Goal: Find specific page/section: Find specific page/section

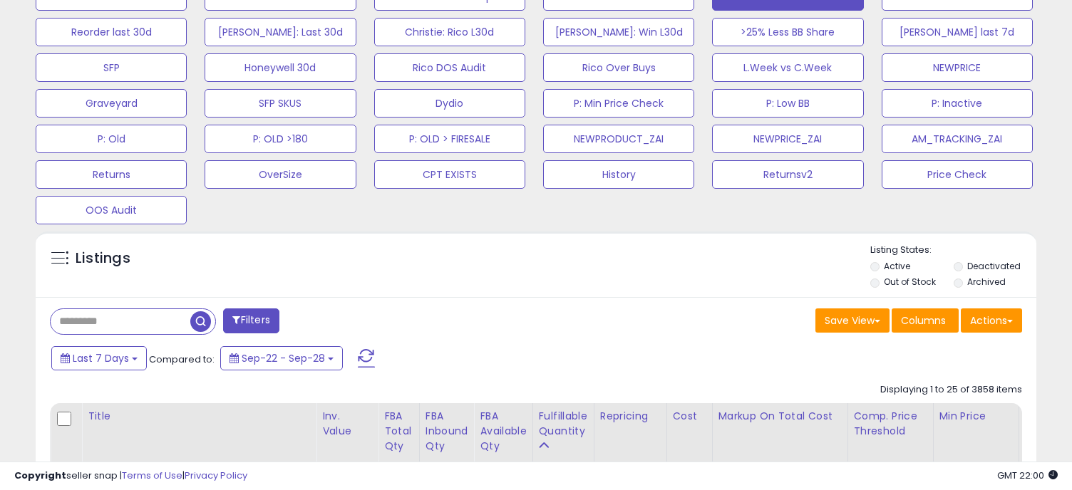
scroll to position [613, 0]
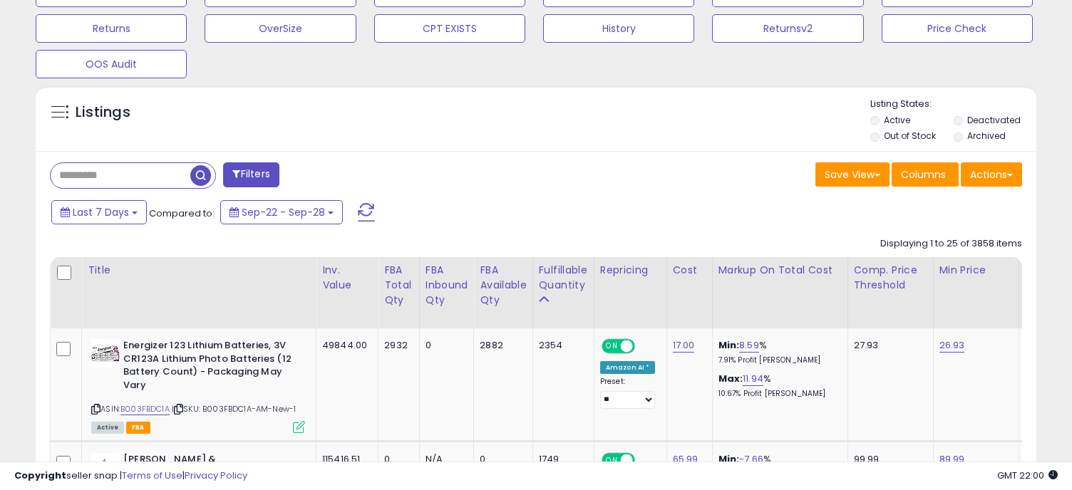
click at [113, 172] on input "text" at bounding box center [121, 175] width 140 height 25
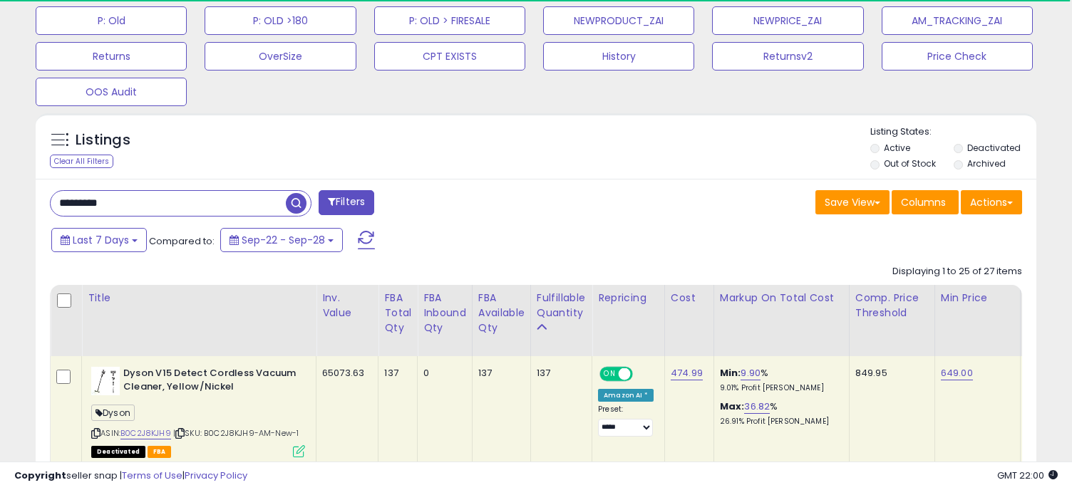
scroll to position [712357, 712070]
drag, startPoint x: 570, startPoint y: 160, endPoint x: 702, endPoint y: 175, distance: 132.8
click at [702, 175] on div "Listings Clear All Filters" at bounding box center [536, 146] width 1001 height 66
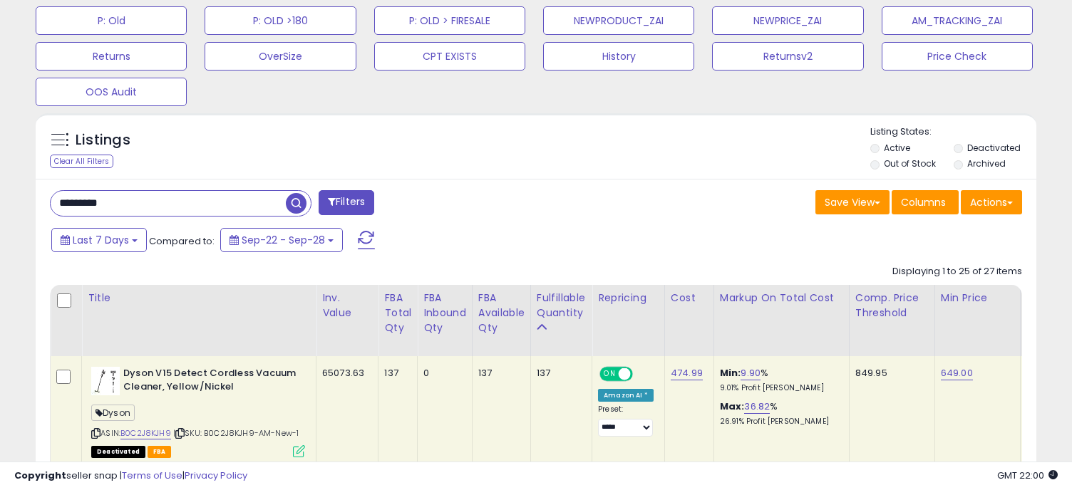
scroll to position [291, 579]
click at [150, 430] on link "B0C2J8KJH9" at bounding box center [145, 434] width 51 height 12
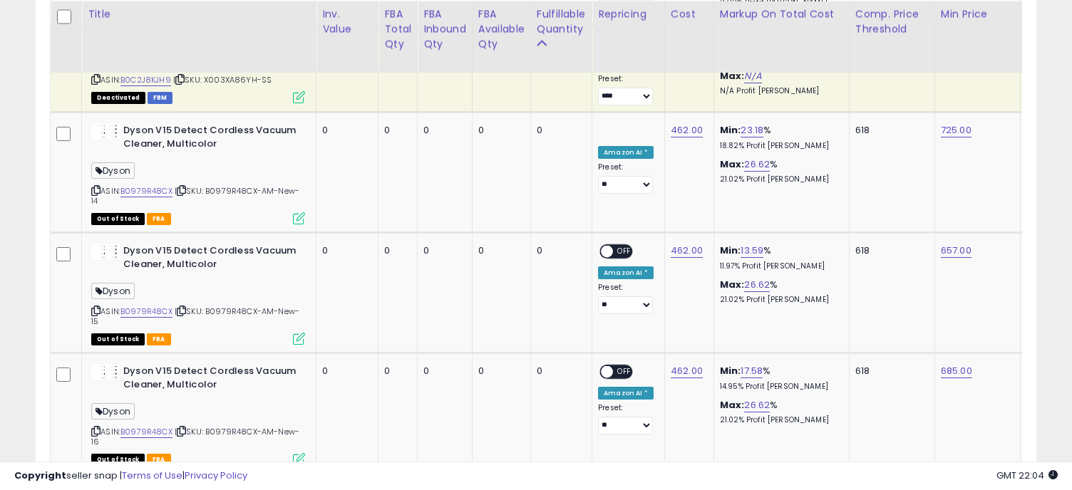
scroll to position [910, 0]
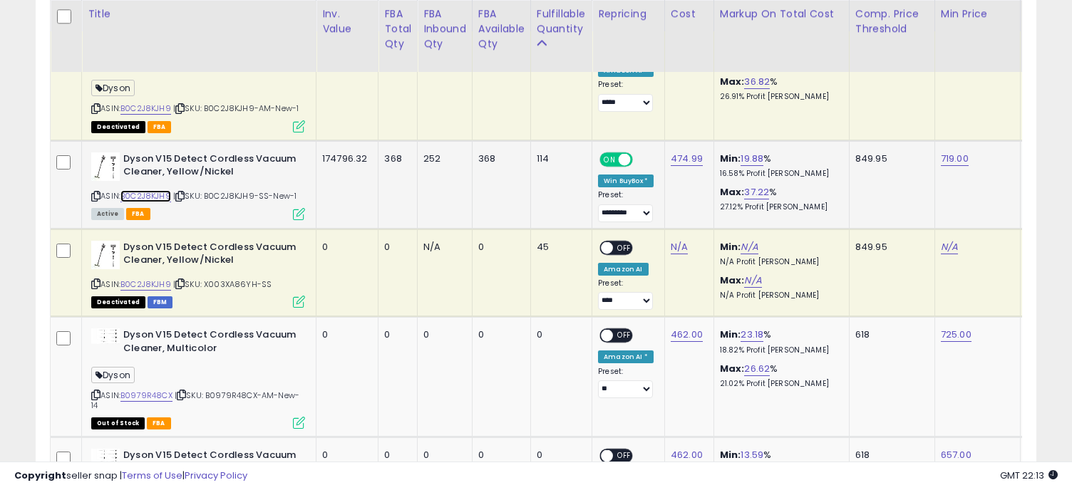
click at [138, 193] on link "B0C2J8KJH9" at bounding box center [145, 196] width 51 height 12
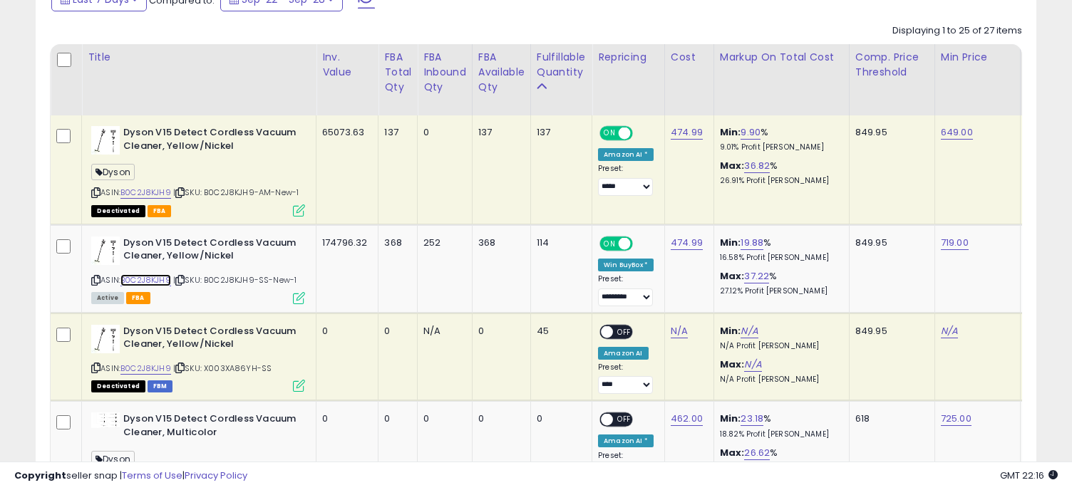
scroll to position [835, 0]
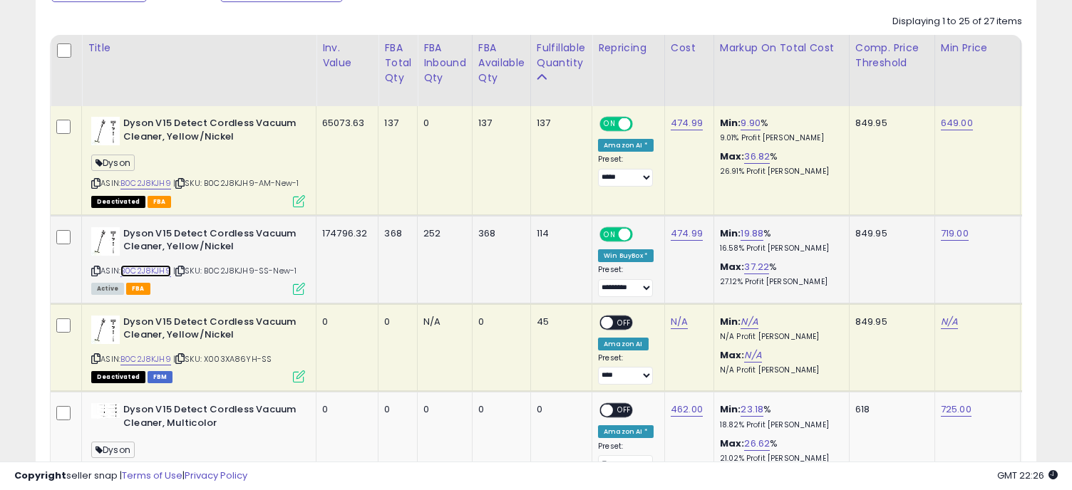
click at [140, 269] on link "B0C2J8KJH9" at bounding box center [145, 271] width 51 height 12
drag, startPoint x: 304, startPoint y: 267, endPoint x: 211, endPoint y: 267, distance: 92.6
click at [211, 267] on div "ASIN: B0C2J8KJH9 | SKU: B0C2J8KJH9-SS-New-1 Active FBA" at bounding box center [198, 260] width 214 height 66
copy span "B0C2J8KJH9-SS-New-1"
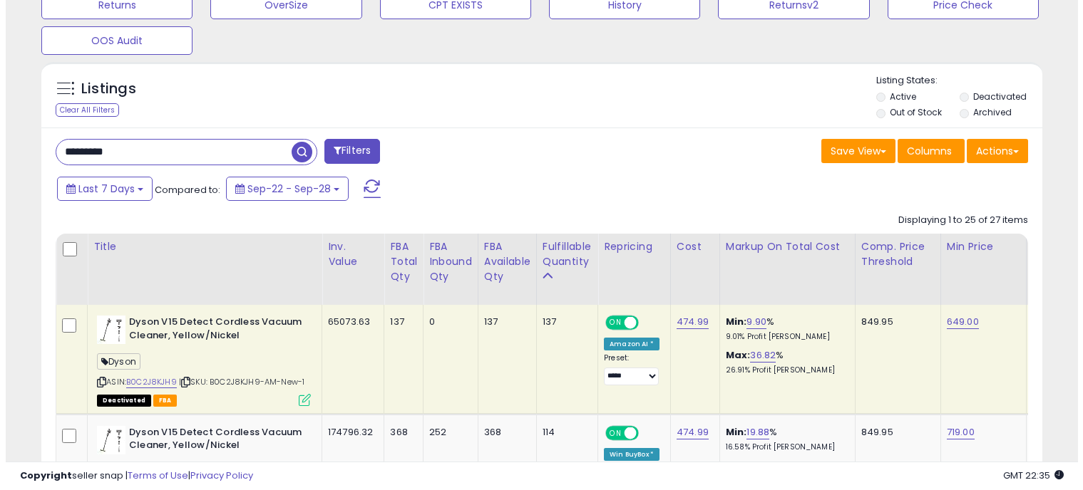
scroll to position [560, 0]
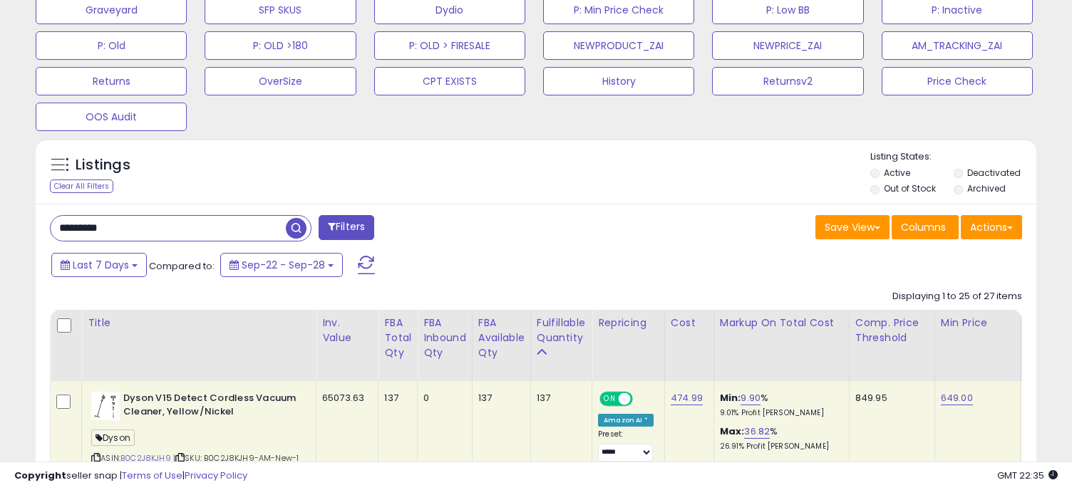
drag, startPoint x: 120, startPoint y: 227, endPoint x: -6, endPoint y: 192, distance: 130.7
type input "****"
click at [293, 222] on span "button" at bounding box center [296, 228] width 21 height 21
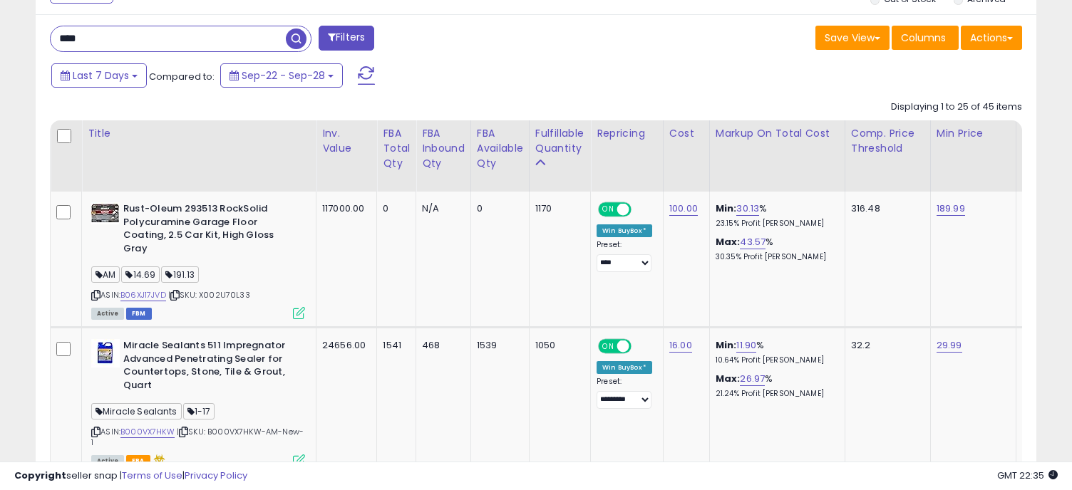
scroll to position [744, 0]
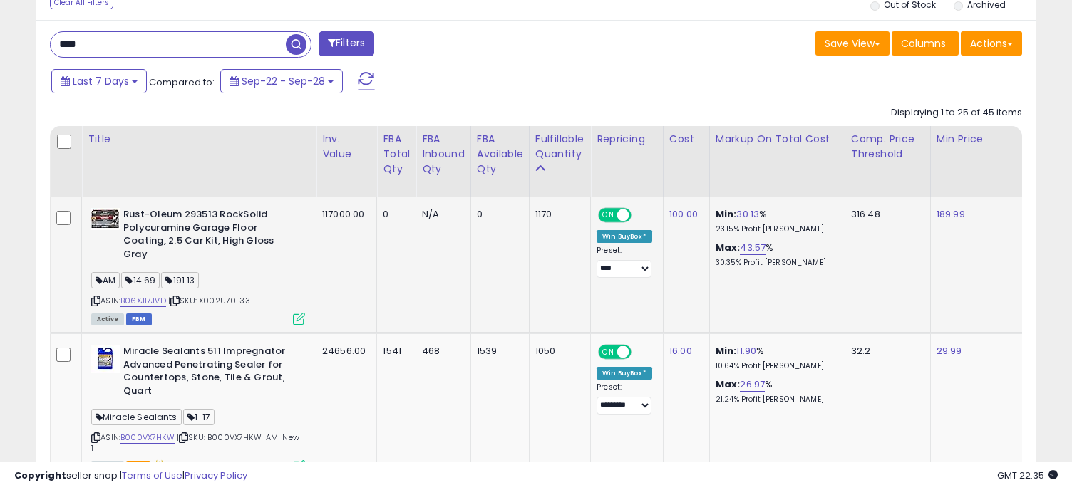
drag, startPoint x: 254, startPoint y: 301, endPoint x: 207, endPoint y: 298, distance: 47.8
click at [207, 298] on div "ASIN: B06XJ17JVD | SKU: X002U70L33 Active FBM" at bounding box center [198, 265] width 214 height 115
copy span "X002U70L33"
drag, startPoint x: 96, startPoint y: 46, endPoint x: -6, endPoint y: 41, distance: 102.1
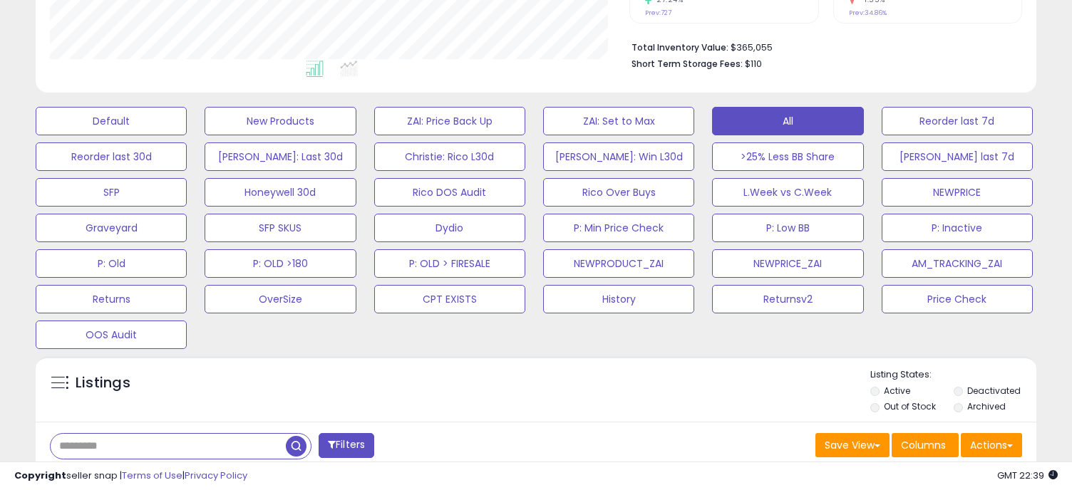
scroll to position [352, 0]
